Goal: Check status: Check status

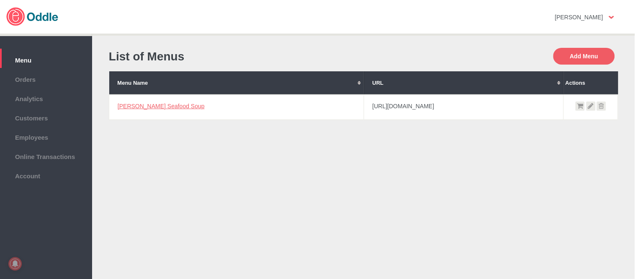
click at [156, 103] on link "[PERSON_NAME] Seafood Soup" at bounding box center [161, 106] width 87 height 7
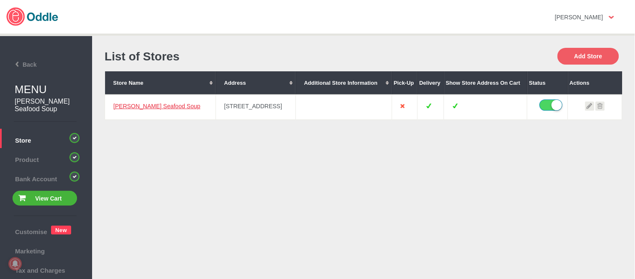
click at [141, 103] on link "[PERSON_NAME] Seafood Soup" at bounding box center [156, 106] width 87 height 7
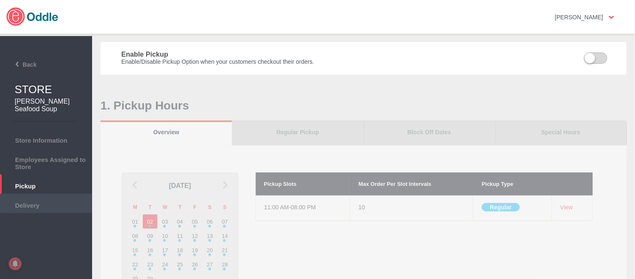
click at [70, 199] on span "Delivery" at bounding box center [46, 203] width 84 height 9
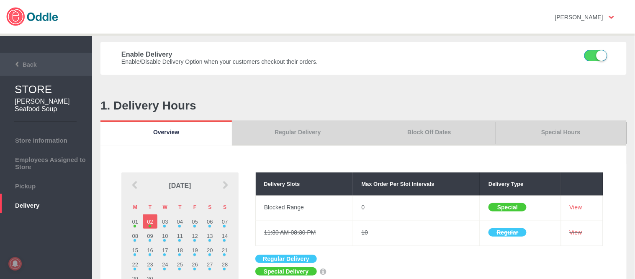
click at [39, 66] on li "Back" at bounding box center [46, 64] width 92 height 23
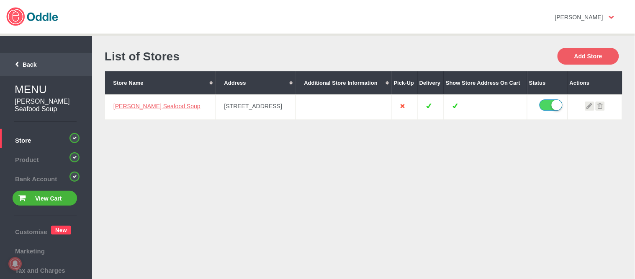
click at [23, 62] on span "Back" at bounding box center [20, 64] width 34 height 7
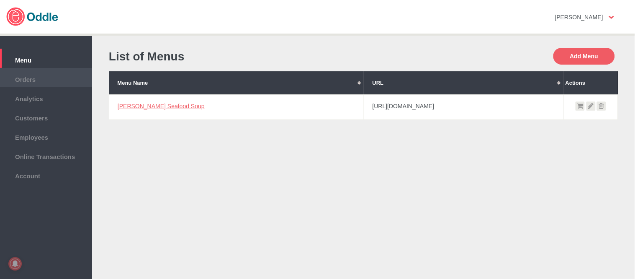
click at [28, 72] on li "Orders" at bounding box center [46, 77] width 92 height 19
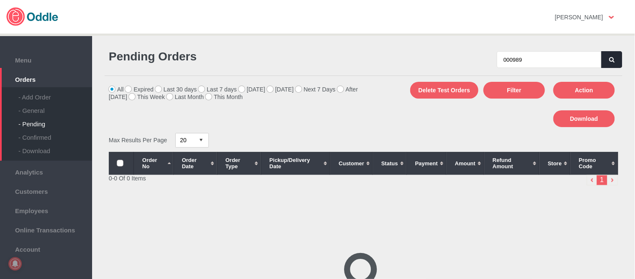
type input "000989"
click at [604, 61] on button "button" at bounding box center [612, 59] width 21 height 17
click at [32, 109] on div "- General" at bounding box center [55, 107] width 74 height 13
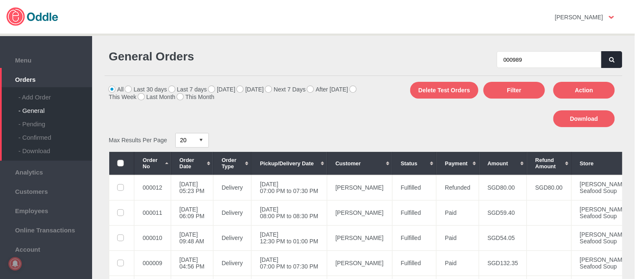
type input "000989"
click at [610, 57] on icon "button" at bounding box center [612, 59] width 5 height 5
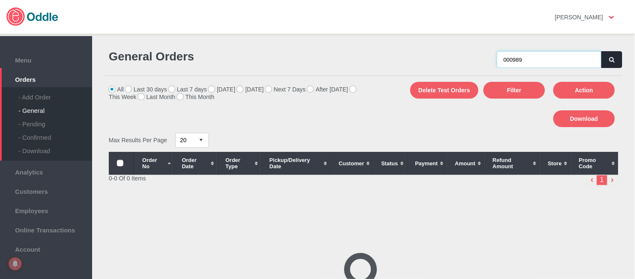
click at [545, 64] on input "000989" at bounding box center [549, 59] width 105 height 17
click at [502, 58] on input "000989" at bounding box center [549, 59] width 105 height 17
click at [613, 60] on button "button" at bounding box center [612, 59] width 21 height 17
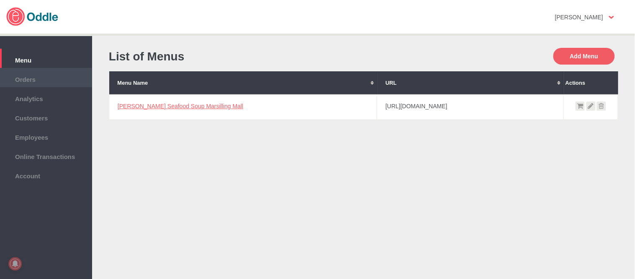
click at [28, 81] on span "Orders" at bounding box center [46, 78] width 84 height 9
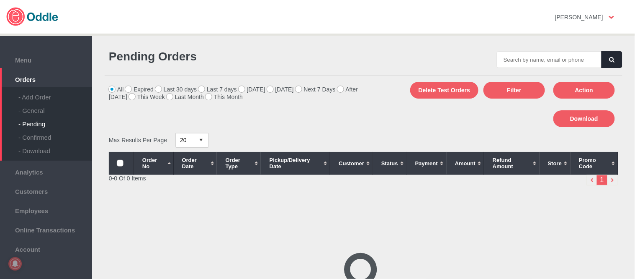
click at [31, 110] on div "- General" at bounding box center [55, 107] width 74 height 13
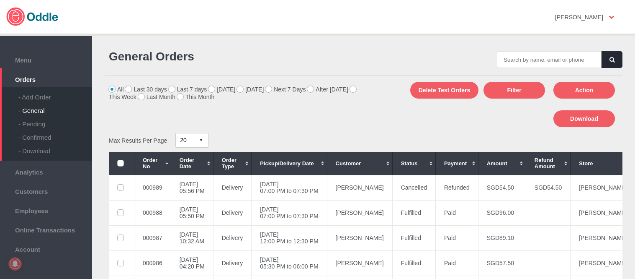
click at [549, 64] on input "text" at bounding box center [549, 59] width 105 height 17
type input "000989"
click at [602, 61] on button "button" at bounding box center [612, 59] width 21 height 17
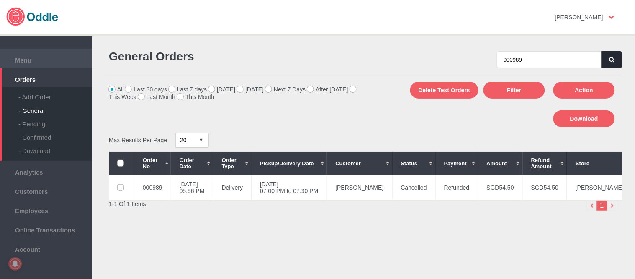
click at [19, 61] on span "Menu" at bounding box center [46, 58] width 84 height 9
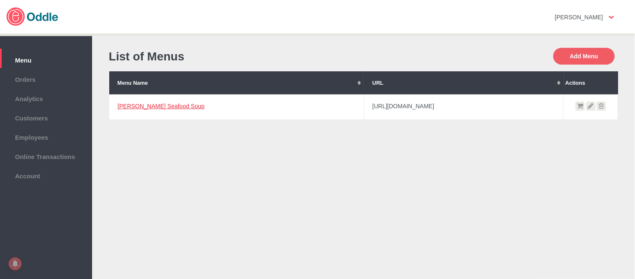
click at [137, 106] on link "[PERSON_NAME] Seafood Soup" at bounding box center [161, 106] width 87 height 7
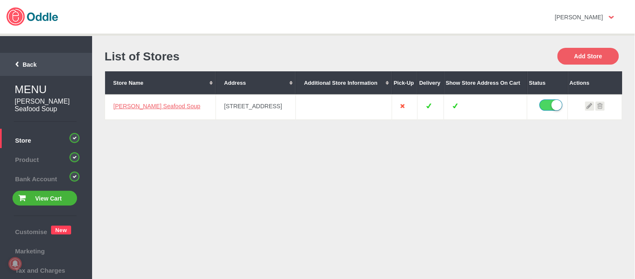
click at [30, 64] on span "Back" at bounding box center [20, 64] width 34 height 7
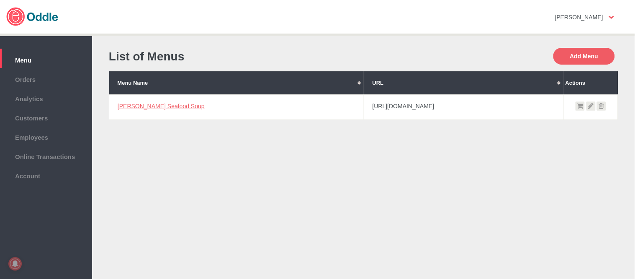
click at [37, 82] on span "Orders" at bounding box center [46, 78] width 84 height 9
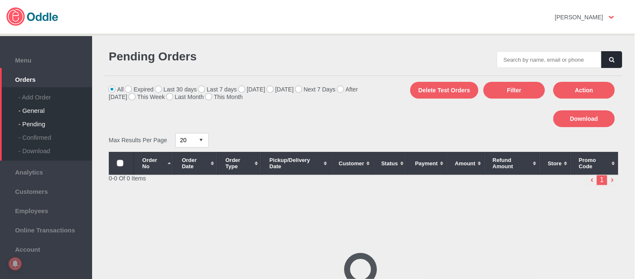
click at [36, 110] on div "- General" at bounding box center [55, 107] width 74 height 13
